Goal: Information Seeking & Learning: Learn about a topic

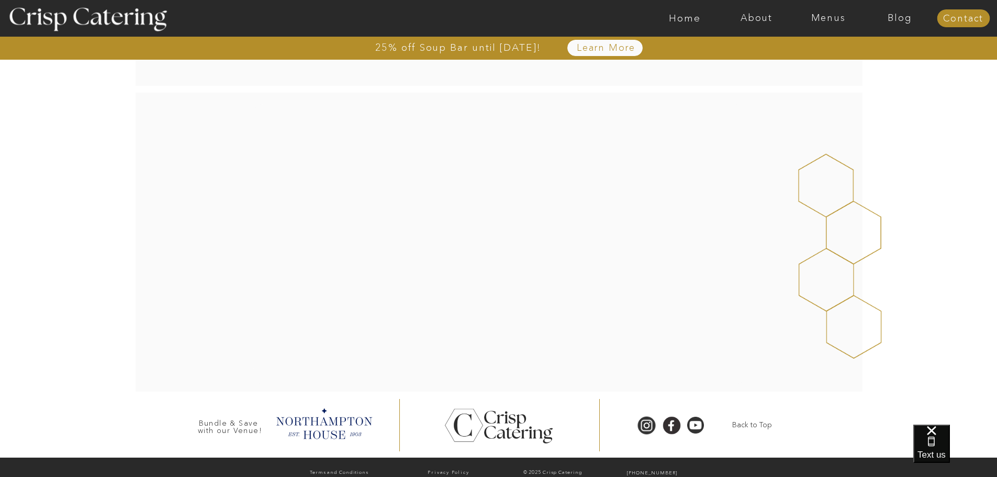
scroll to position [186, 0]
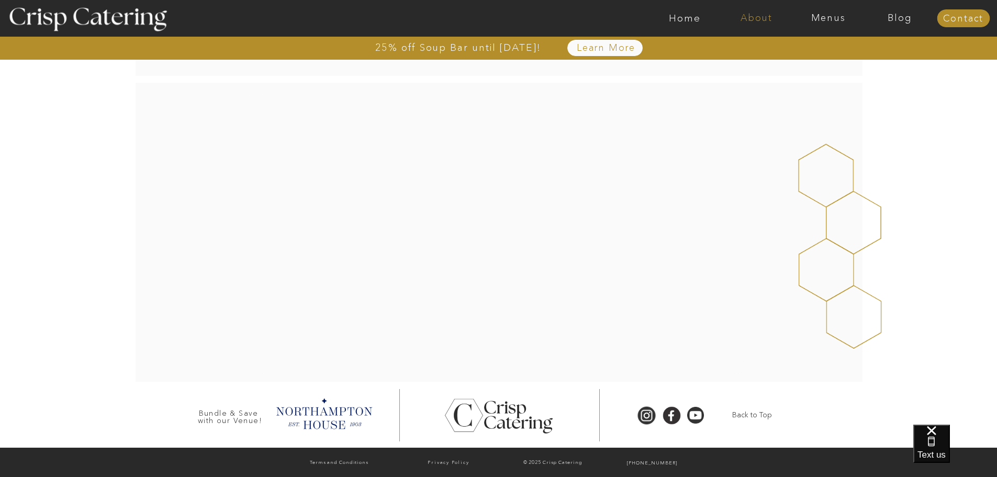
click at [740, 17] on nav "About" at bounding box center [756, 18] width 72 height 10
click at [751, 42] on div at bounding box center [756, 63] width 73 height 74
click at [750, 47] on nav "About Crisp" at bounding box center [759, 48] width 60 height 10
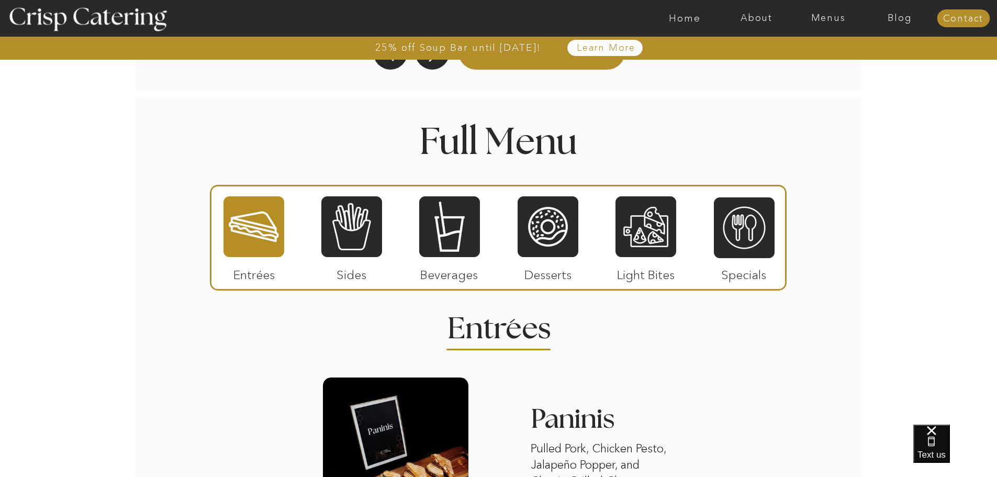
scroll to position [1151, 0]
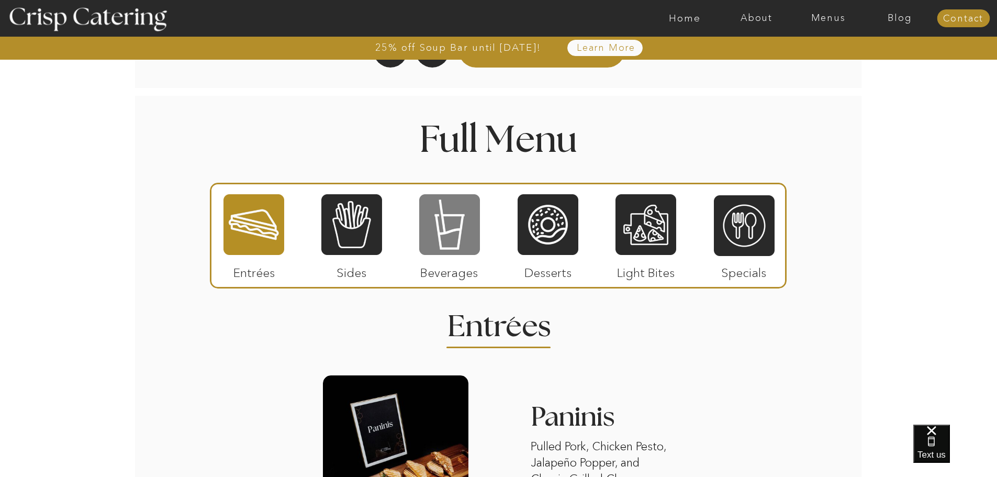
click at [461, 236] on div at bounding box center [449, 224] width 61 height 63
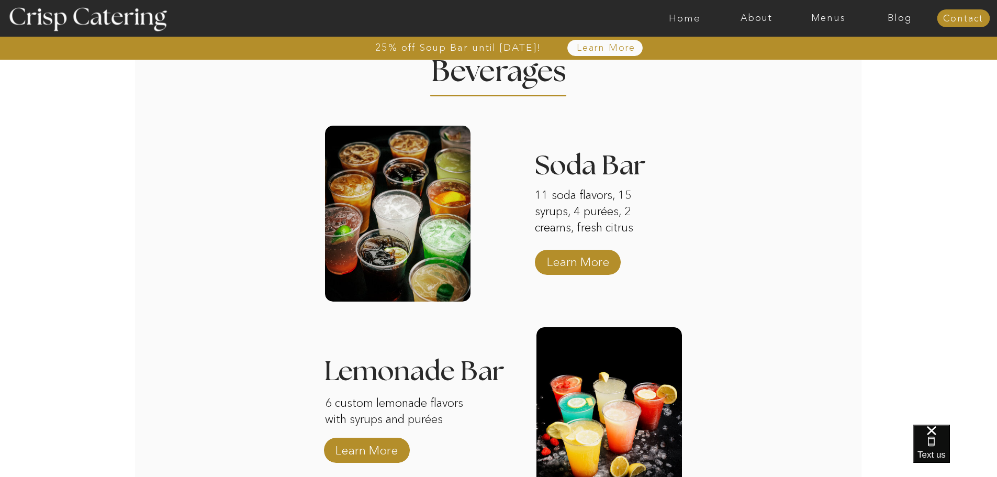
scroll to position [1413, 0]
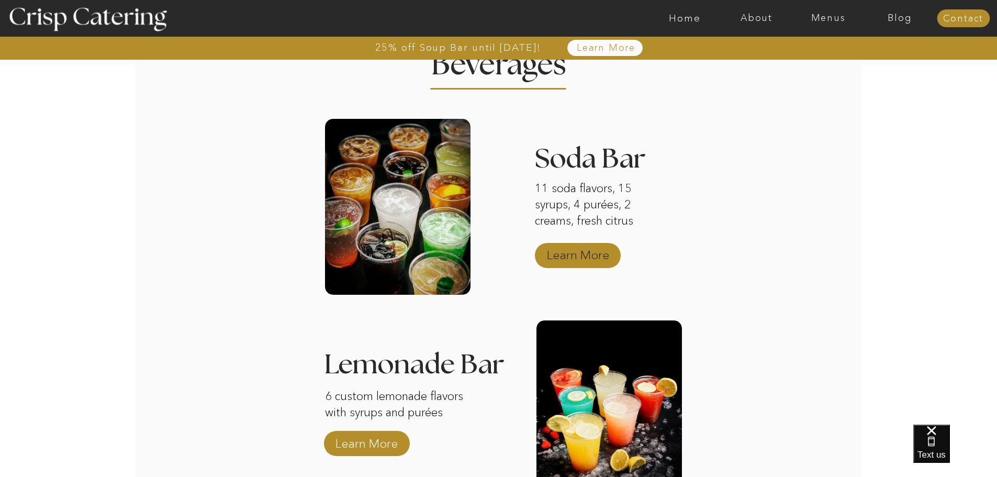
click at [585, 253] on p "Learn More" at bounding box center [578, 252] width 70 height 30
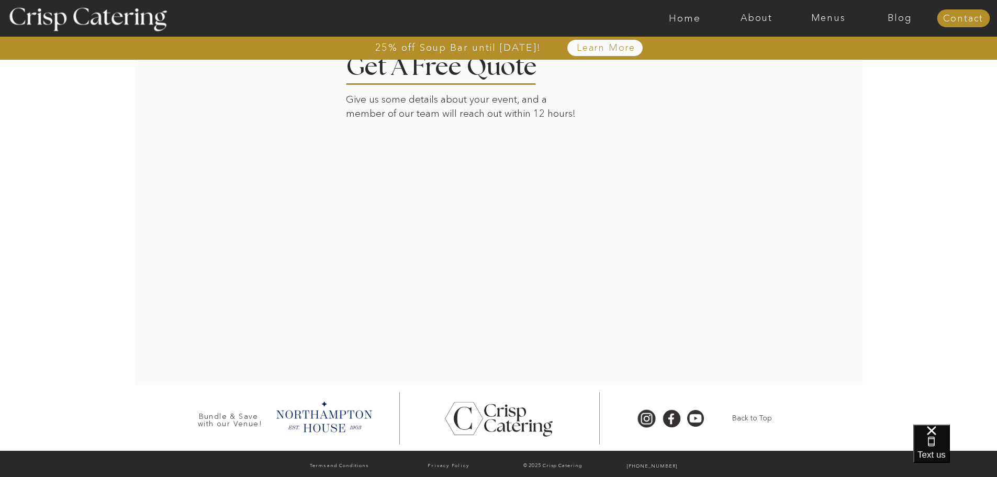
scroll to position [1840, 0]
